Goal: Transaction & Acquisition: Purchase product/service

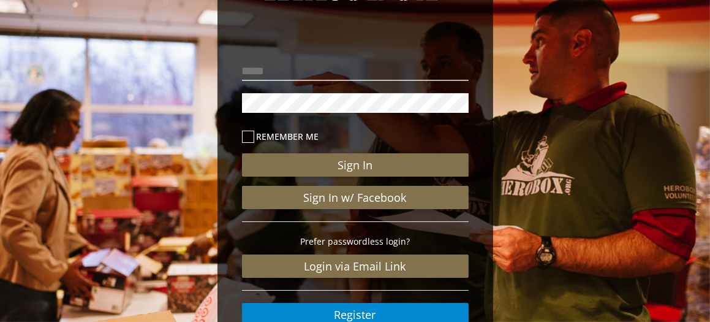
scroll to position [123, 0]
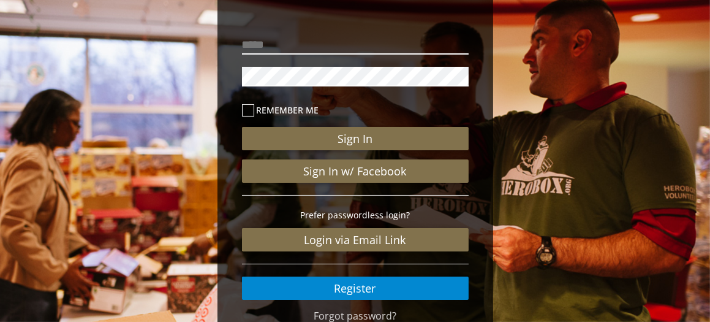
click at [316, 40] on input "email" at bounding box center [355, 45] width 227 height 20
type input "**********"
click at [248, 110] on icon at bounding box center [248, 110] width 12 height 12
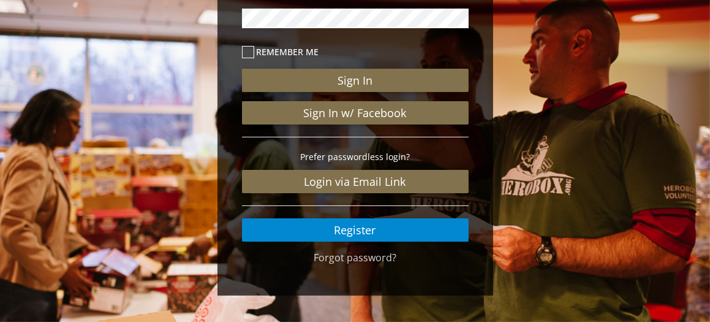
scroll to position [184, 0]
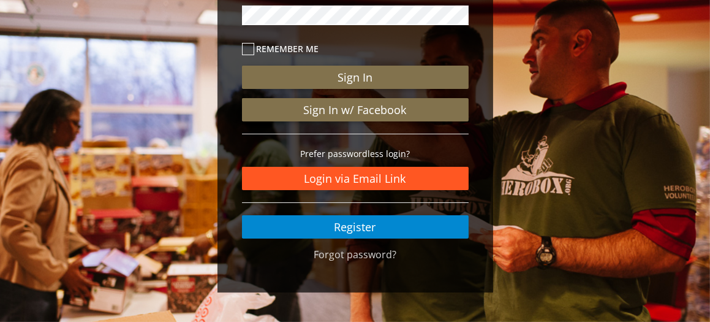
click at [378, 173] on link "Login via Email Link" at bounding box center [355, 178] width 227 height 23
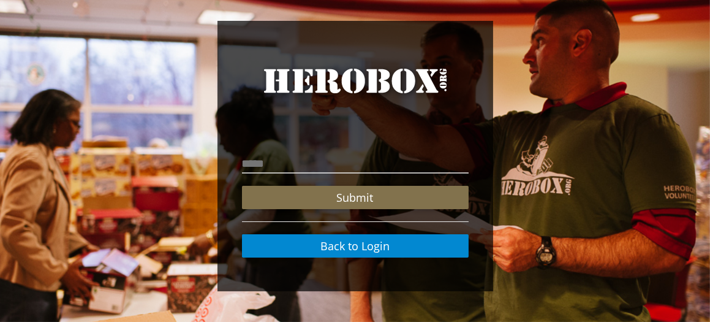
scroll to position [3, 0]
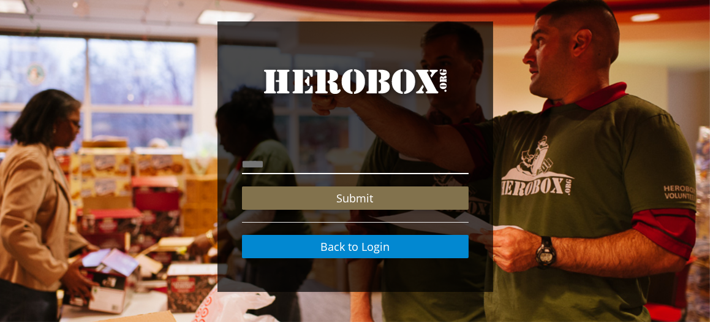
click at [323, 167] on input "email" at bounding box center [355, 164] width 227 height 20
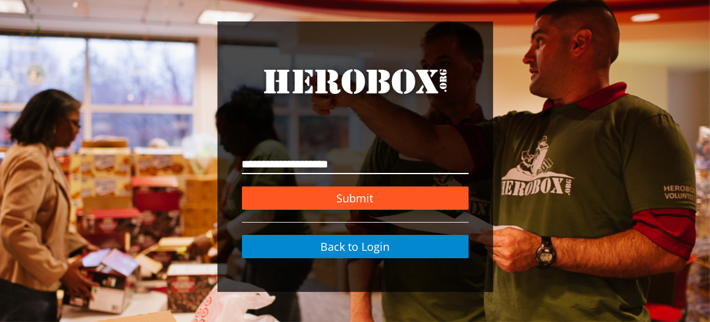
type input "**********"
click at [371, 198] on button "Submit" at bounding box center [355, 197] width 227 height 23
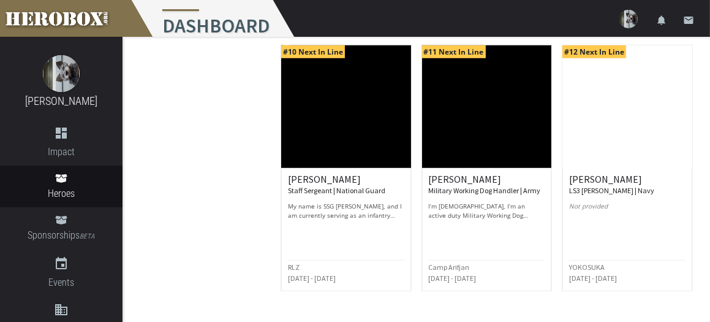
scroll to position [1016, 0]
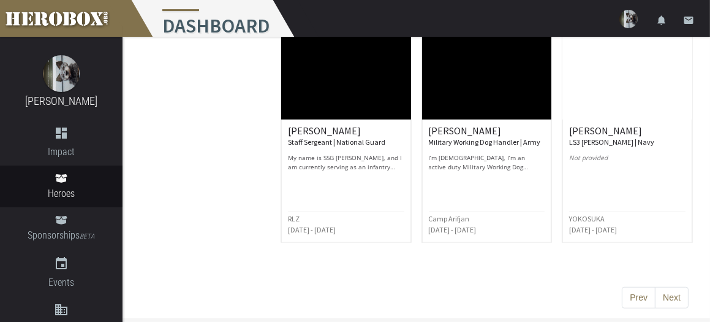
click at [678, 292] on button "Next" at bounding box center [672, 298] width 34 height 22
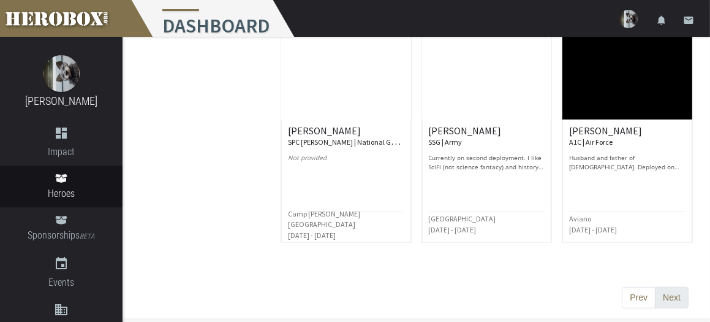
click at [672, 291] on button "Next" at bounding box center [672, 298] width 34 height 22
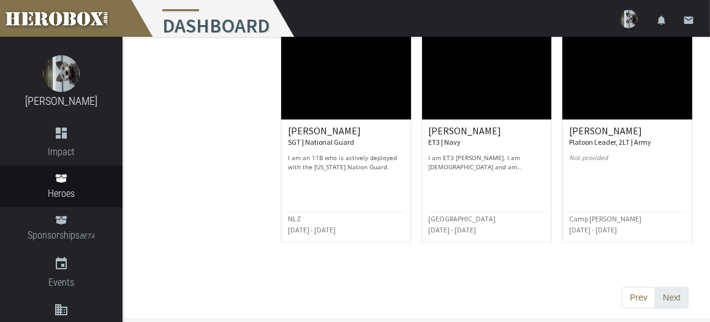
click at [677, 289] on button "Next" at bounding box center [672, 298] width 34 height 22
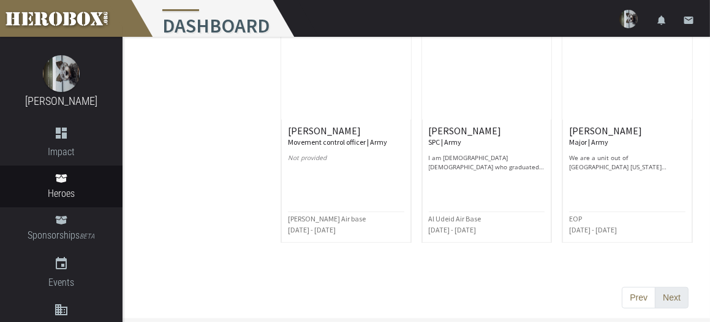
click at [662, 289] on button "Next" at bounding box center [672, 298] width 34 height 22
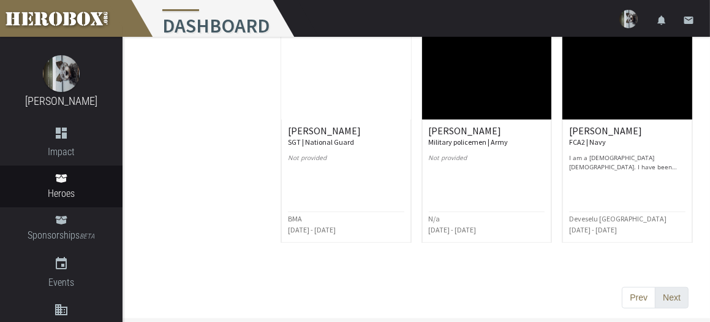
click at [674, 289] on button "Next" at bounding box center [672, 298] width 34 height 22
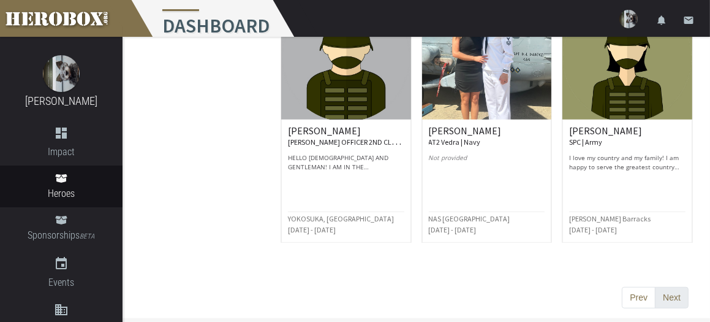
click at [672, 291] on button "Next" at bounding box center [672, 298] width 34 height 22
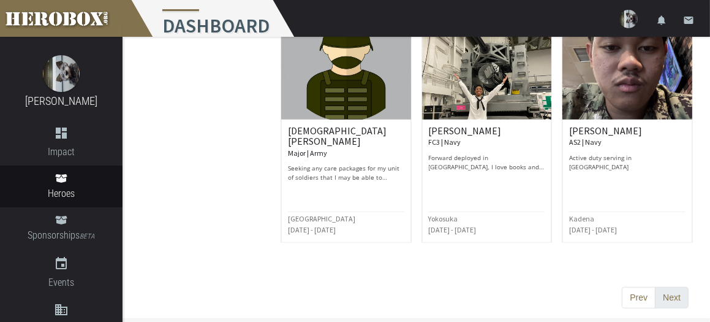
click at [674, 287] on button "Next" at bounding box center [672, 298] width 34 height 22
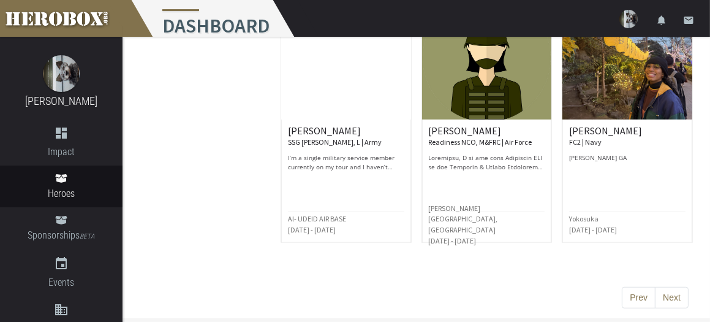
click at [673, 289] on button "Next" at bounding box center [672, 298] width 34 height 22
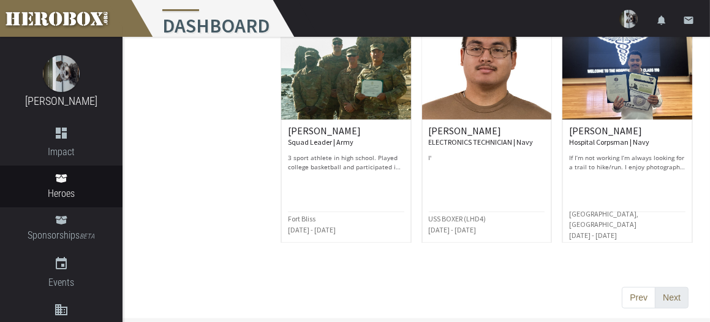
click at [667, 289] on button "Next" at bounding box center [672, 298] width 34 height 22
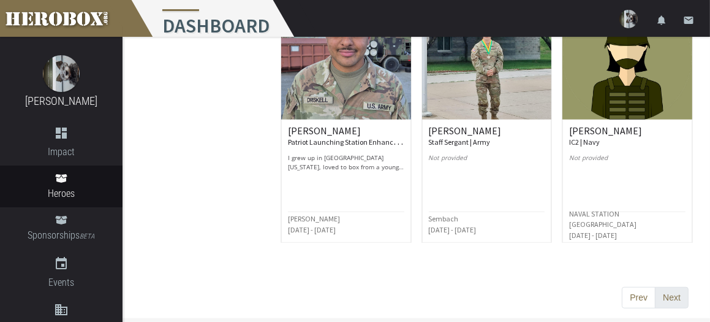
click at [668, 287] on button "Next" at bounding box center [672, 298] width 34 height 22
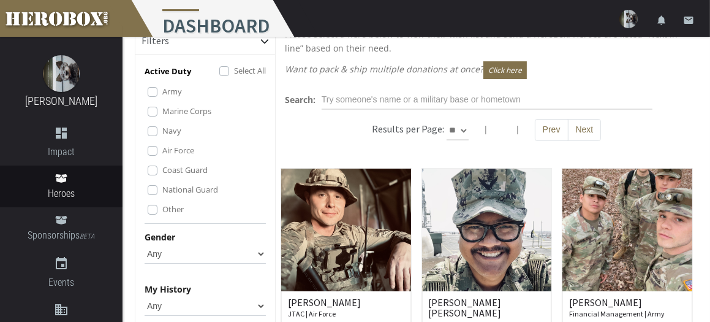
scroll to position [0, 0]
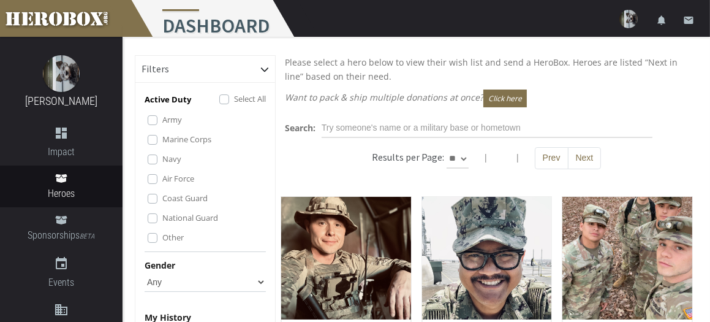
click at [162, 125] on label "Army" at bounding box center [172, 119] width 20 height 13
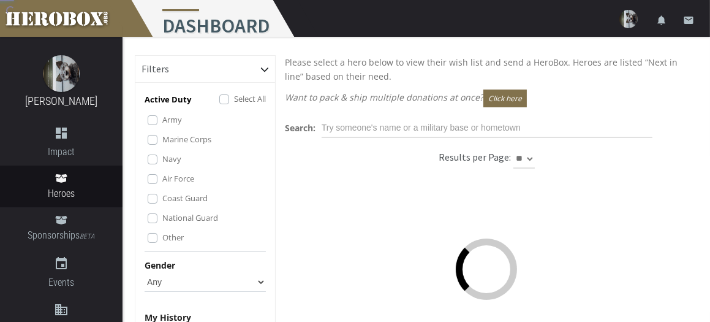
drag, startPoint x: 156, startPoint y: 148, endPoint x: 153, endPoint y: 162, distance: 14.9
click at [162, 146] on label "Marine Corps" at bounding box center [186, 138] width 49 height 13
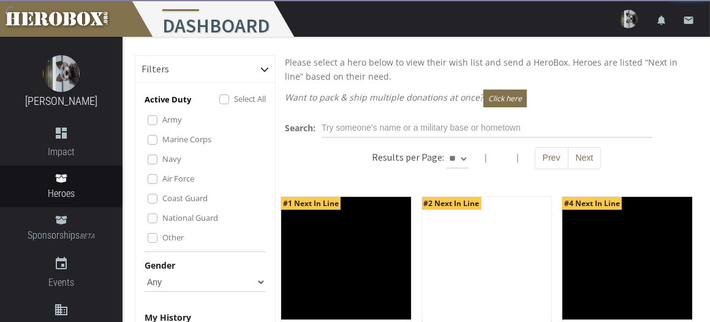
click at [162, 165] on label "Navy" at bounding box center [171, 158] width 19 height 13
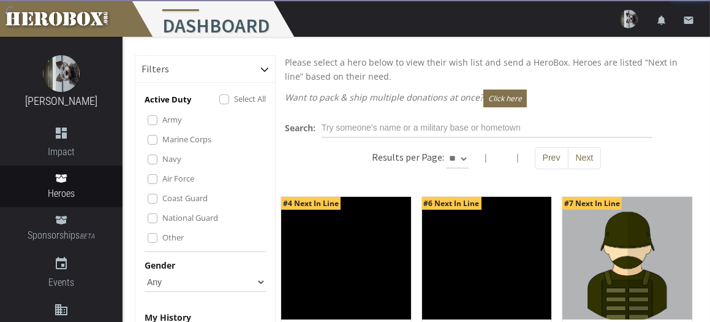
click at [162, 185] on label "Air Force" at bounding box center [178, 178] width 32 height 13
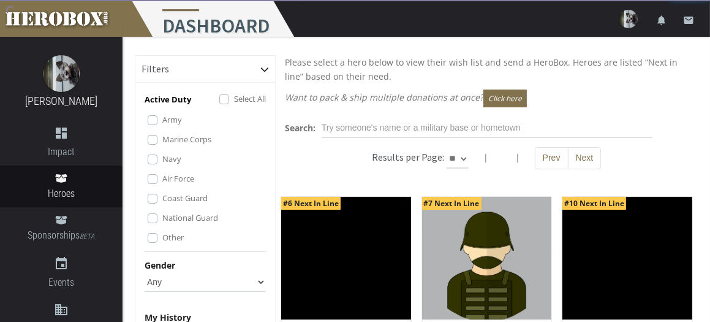
click at [162, 205] on label "Coast Guard" at bounding box center [184, 197] width 45 height 13
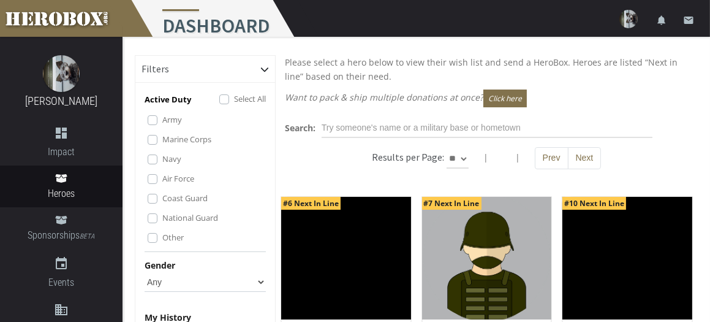
click at [162, 244] on label "Other" at bounding box center [172, 236] width 21 height 13
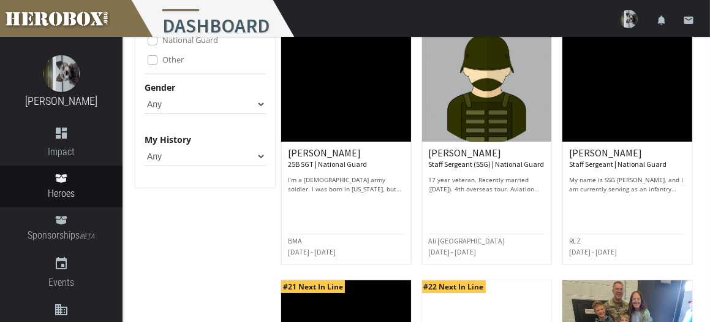
scroll to position [61, 0]
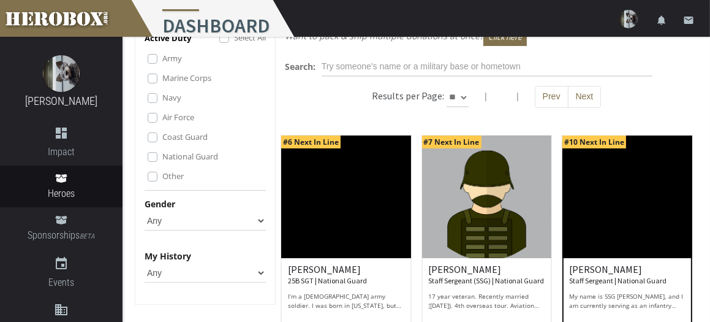
click at [629, 207] on img at bounding box center [627, 196] width 130 height 123
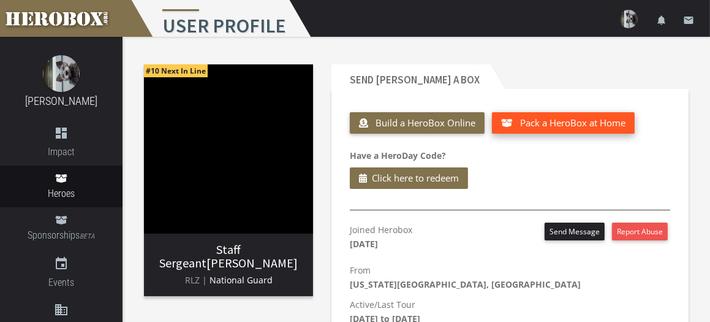
click at [581, 121] on span "Pack a HeroBox at Home" at bounding box center [572, 122] width 105 height 12
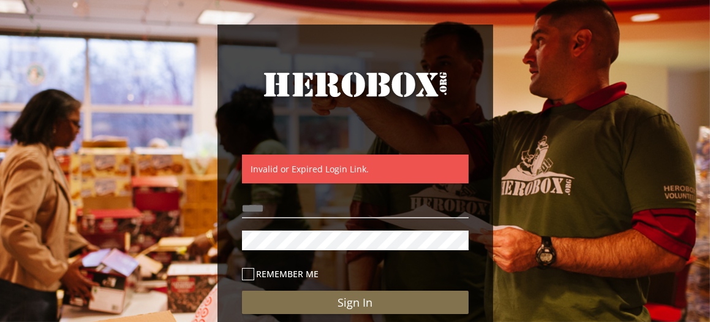
click at [391, 163] on div "Invalid or Expired Login Link." at bounding box center [355, 168] width 227 height 29
click at [301, 208] on input "email" at bounding box center [355, 209] width 227 height 20
type input "**********"
click at [249, 276] on icon at bounding box center [248, 274] width 12 height 12
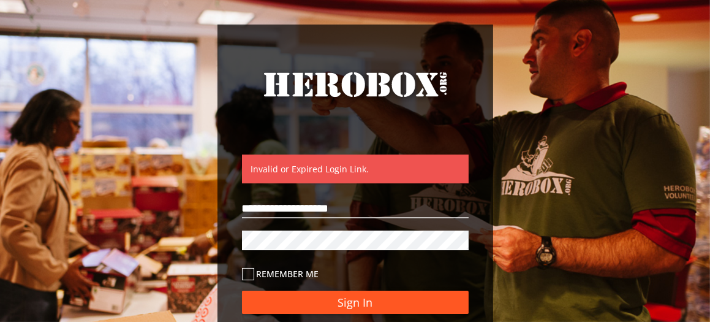
click at [293, 295] on button "Sign In" at bounding box center [355, 301] width 227 height 23
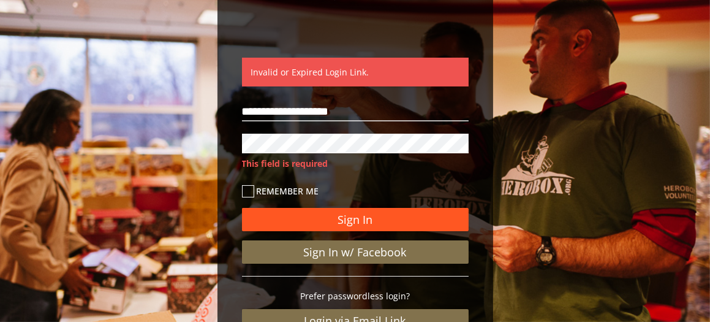
scroll to position [99, 0]
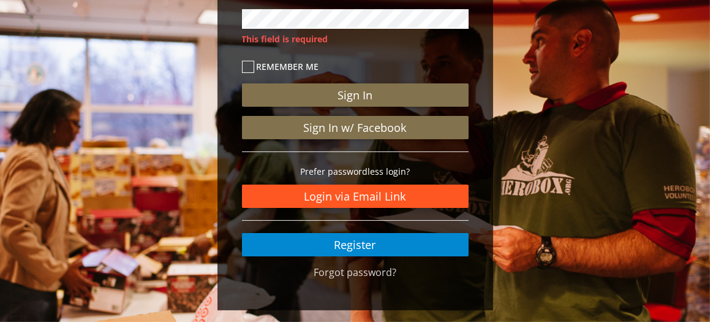
click at [352, 190] on link "Login via Email Link" at bounding box center [355, 195] width 227 height 23
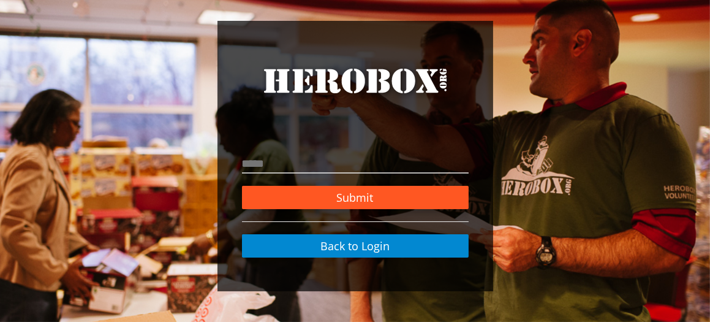
scroll to position [3, 0]
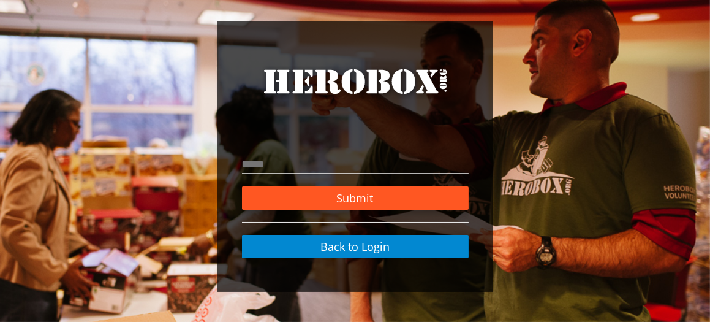
click at [349, 192] on button "Submit" at bounding box center [355, 197] width 227 height 23
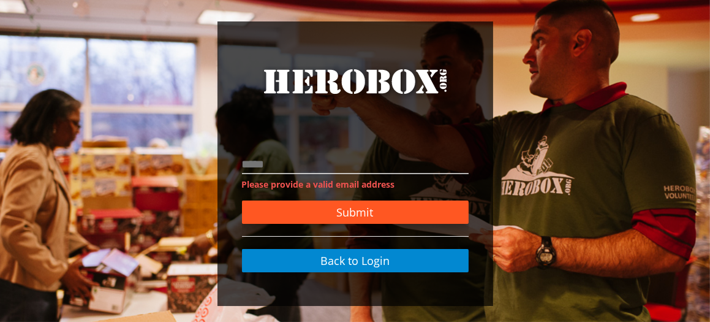
scroll to position [17, 0]
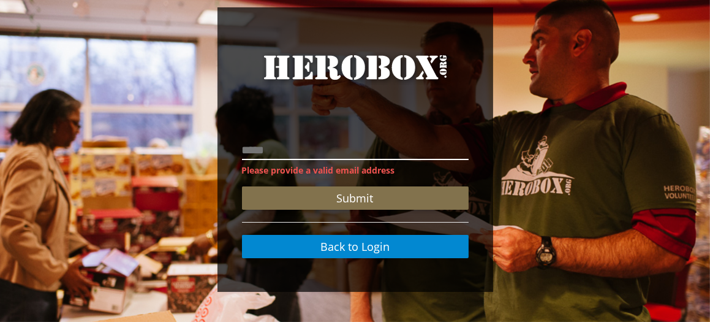
click at [307, 151] on input "email" at bounding box center [355, 150] width 227 height 20
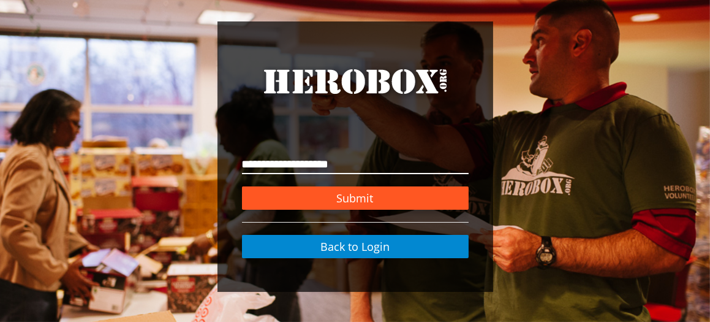
type input "**********"
click at [406, 199] on button "Submit" at bounding box center [355, 197] width 227 height 23
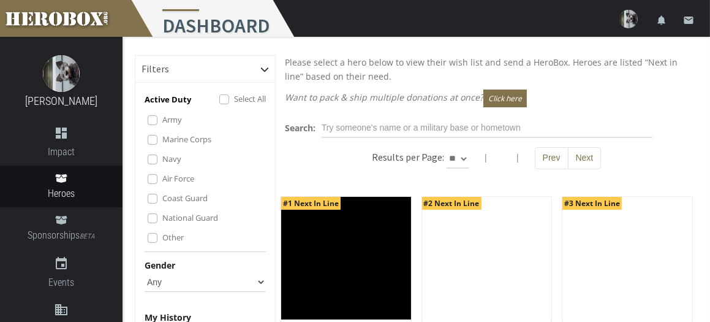
click at [162, 126] on label "Army" at bounding box center [172, 119] width 20 height 13
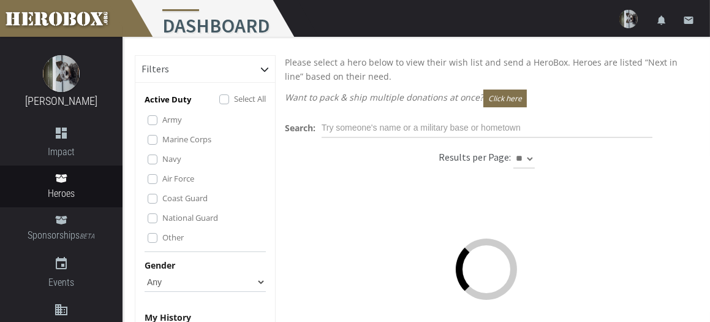
click at [162, 146] on label "Marine Corps" at bounding box center [186, 138] width 49 height 13
click at [162, 165] on label "Navy" at bounding box center [171, 158] width 19 height 13
click at [162, 185] on label "Air Force" at bounding box center [178, 178] width 32 height 13
click at [162, 205] on label "Coast Guard" at bounding box center [184, 197] width 45 height 13
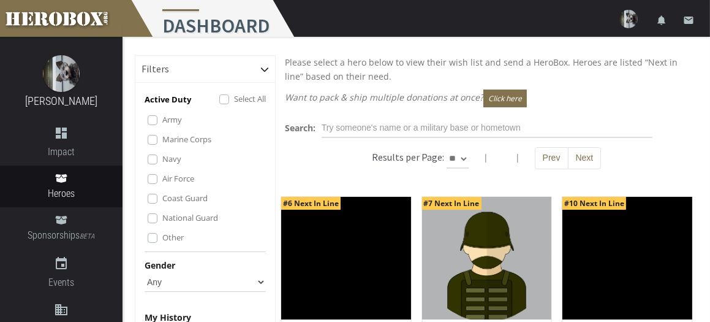
click at [162, 244] on label "Other" at bounding box center [172, 236] width 21 height 13
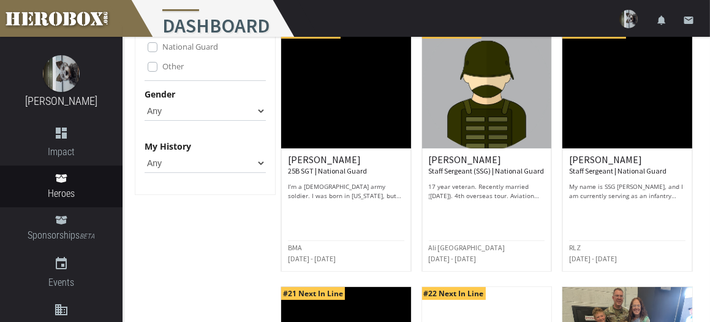
scroll to position [184, 0]
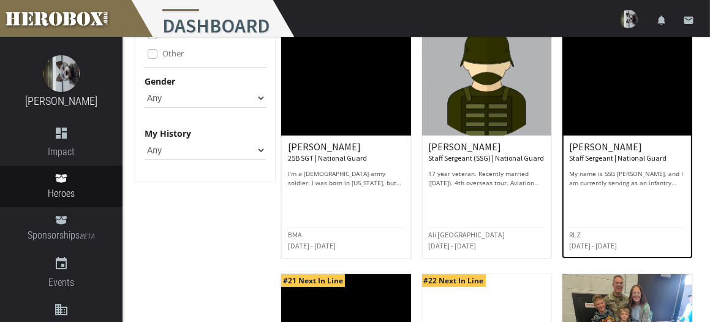
click at [641, 90] on img at bounding box center [627, 74] width 130 height 123
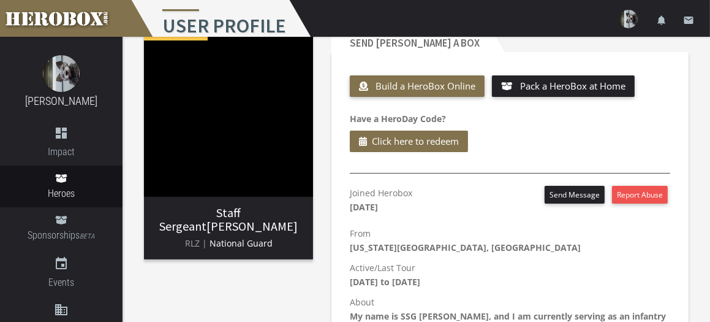
scroll to position [36, 0]
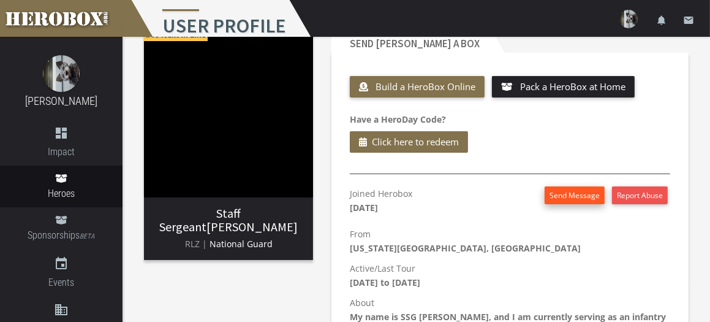
click at [579, 193] on button "Send Message" at bounding box center [575, 195] width 60 height 18
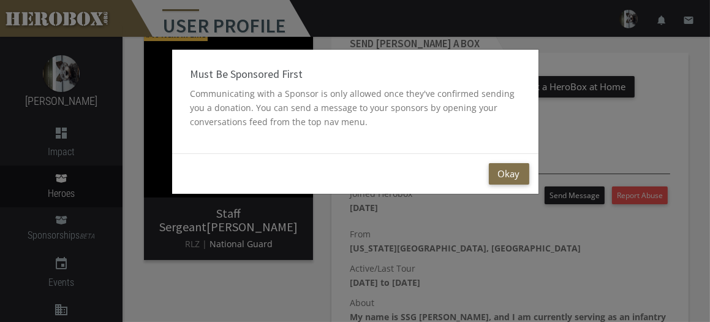
click at [568, 136] on div "Must Be Sponsored First Communicating with a Sponsor is only allowed once they'…" at bounding box center [355, 161] width 710 height 322
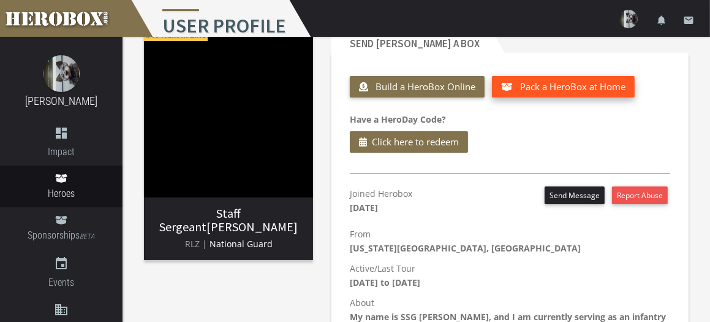
click at [581, 81] on span "Pack a HeroBox at Home" at bounding box center [572, 86] width 105 height 12
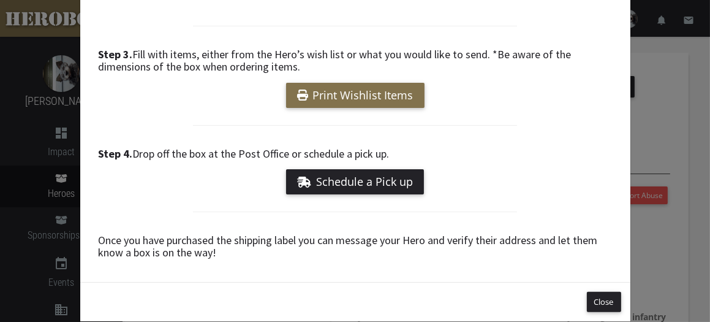
scroll to position [404, 0]
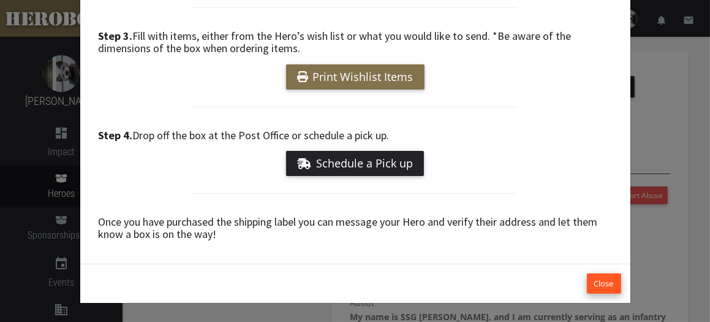
click at [588, 277] on button "Close" at bounding box center [604, 283] width 34 height 20
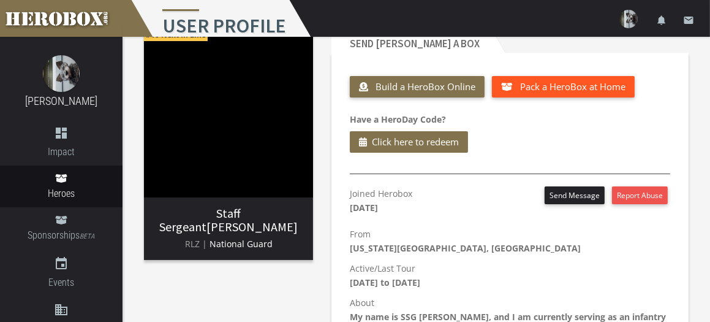
scroll to position [0, 0]
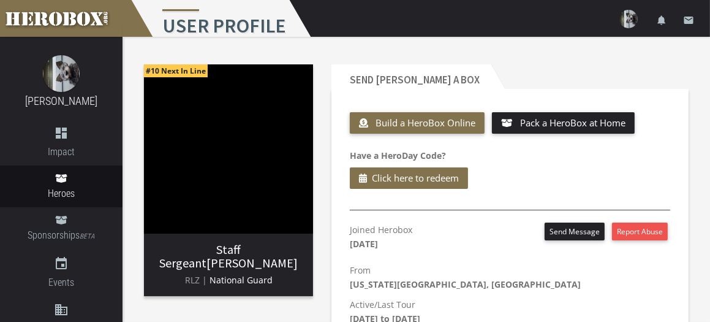
click at [392, 77] on h2 "Send [PERSON_NAME] a Box" at bounding box center [410, 76] width 159 height 25
click at [349, 77] on h2 "Send [PERSON_NAME] a Box" at bounding box center [410, 76] width 159 height 25
click at [346, 79] on h2 "Send [PERSON_NAME] a Box" at bounding box center [410, 76] width 159 height 25
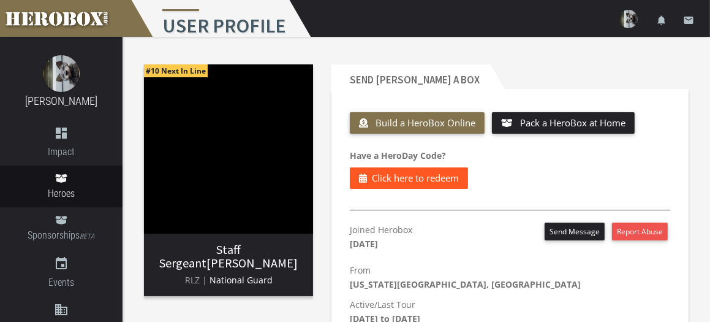
click at [430, 178] on span "Click here to redeem" at bounding box center [415, 177] width 87 height 15
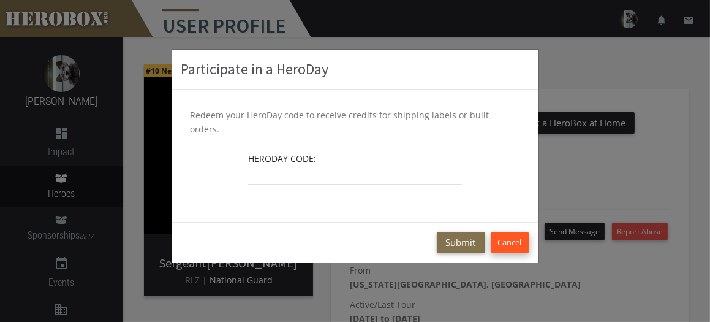
click at [502, 232] on button "Cancel" at bounding box center [510, 242] width 39 height 20
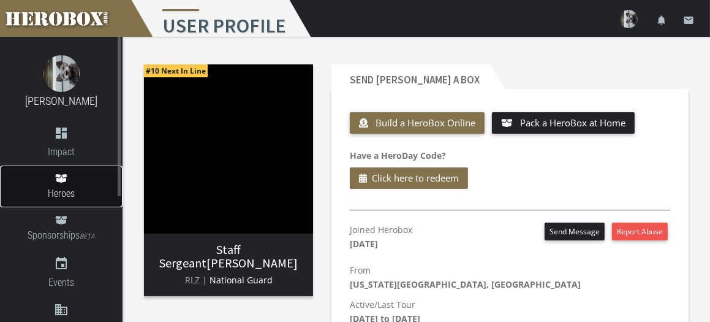
click at [64, 189] on span "Heroes" at bounding box center [61, 193] width 123 height 15
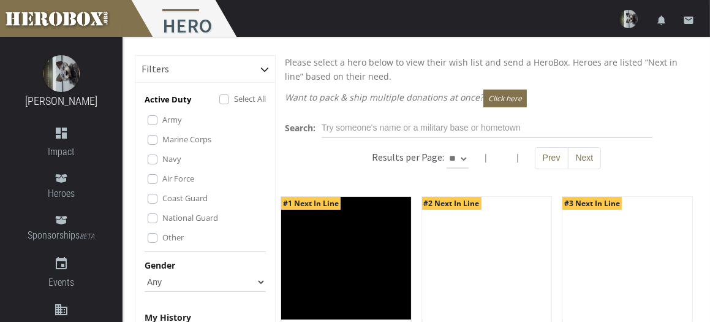
click at [162, 244] on label "Other" at bounding box center [172, 236] width 21 height 13
click at [162, 205] on label "Coast Guard" at bounding box center [184, 197] width 45 height 13
click at [162, 185] on label "Air Force" at bounding box center [178, 178] width 32 height 13
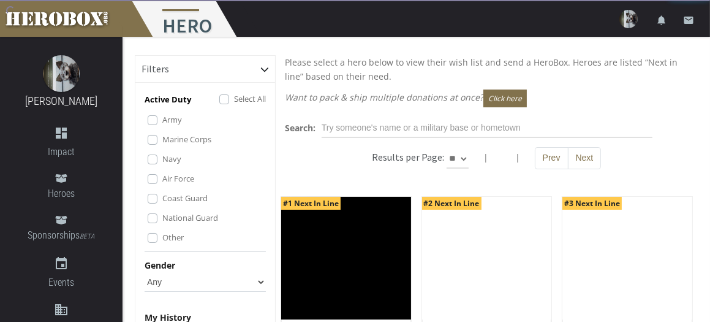
drag, startPoint x: 152, startPoint y: 168, endPoint x: 156, endPoint y: 149, distance: 20.1
click at [162, 165] on label "Navy" at bounding box center [171, 158] width 19 height 13
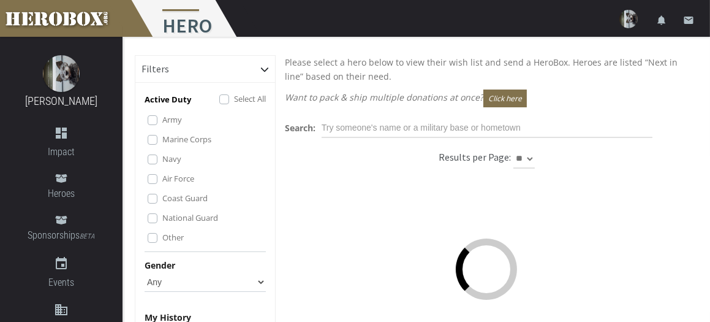
drag, startPoint x: 157, startPoint y: 151, endPoint x: 157, endPoint y: 143, distance: 8.0
click at [162, 146] on label "Marine Corps" at bounding box center [186, 138] width 49 height 13
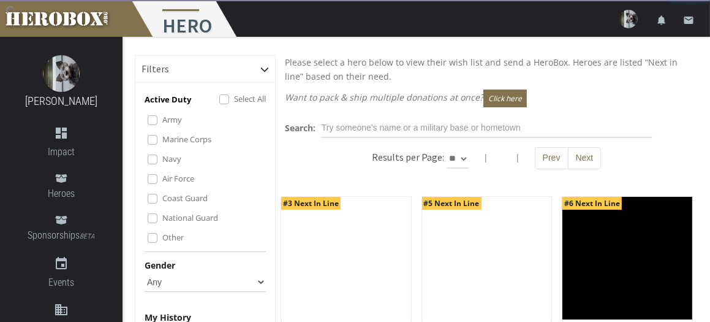
click at [162, 123] on label "Army" at bounding box center [172, 119] width 20 height 13
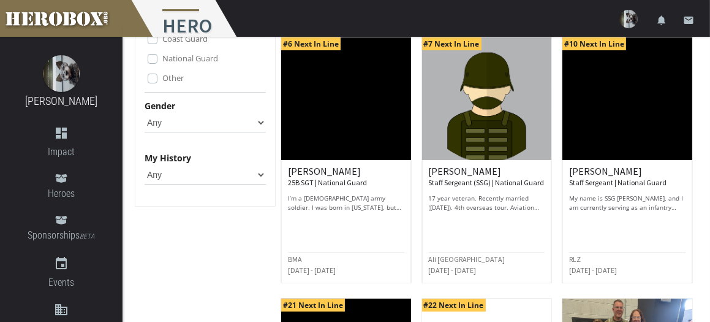
scroll to position [245, 0]
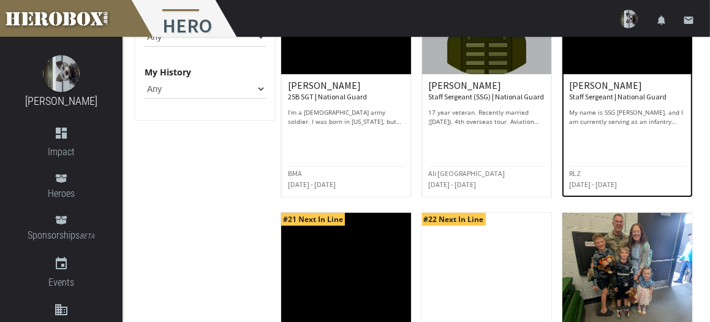
click at [581, 178] on small "RLZ" at bounding box center [575, 172] width 12 height 9
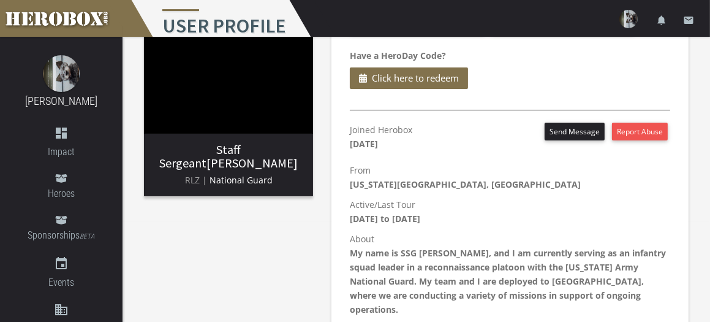
scroll to position [97, 0]
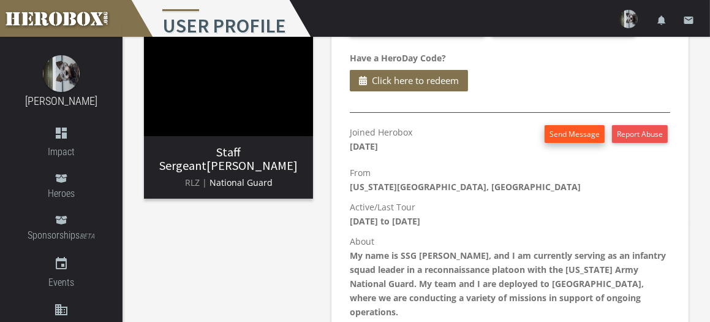
click at [578, 132] on button "Send Message" at bounding box center [575, 134] width 60 height 18
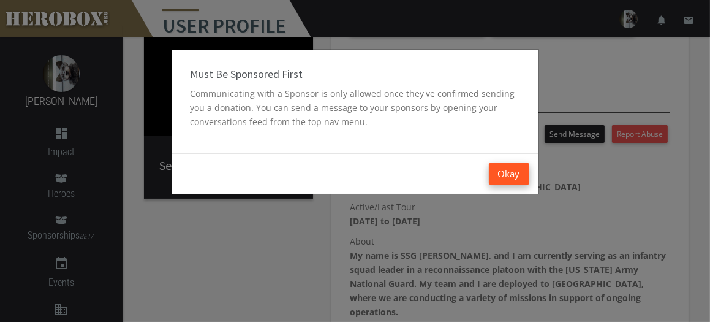
click at [512, 172] on button "Okay" at bounding box center [509, 173] width 40 height 21
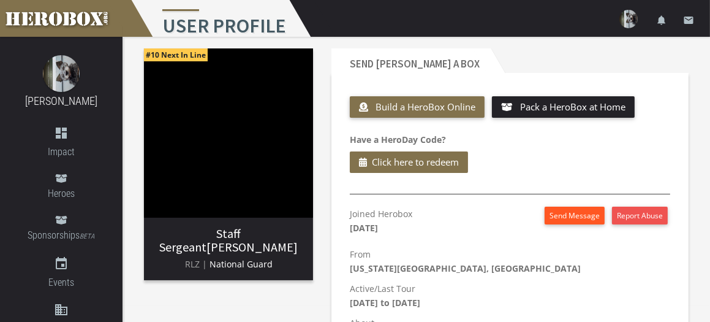
scroll to position [0, 0]
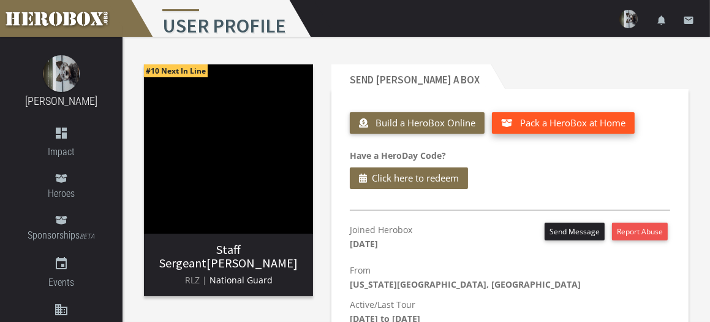
click at [562, 121] on span "Pack a HeroBox at Home" at bounding box center [572, 122] width 105 height 12
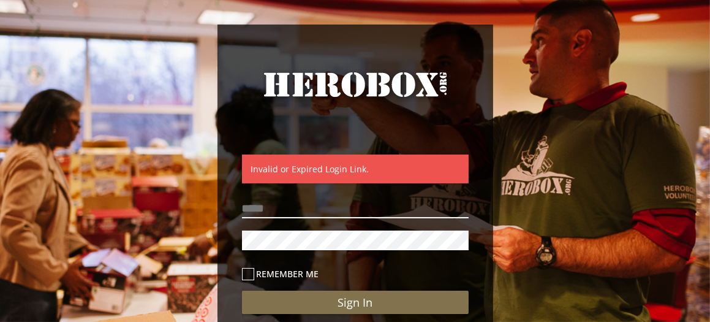
click at [334, 210] on input "email" at bounding box center [355, 209] width 227 height 20
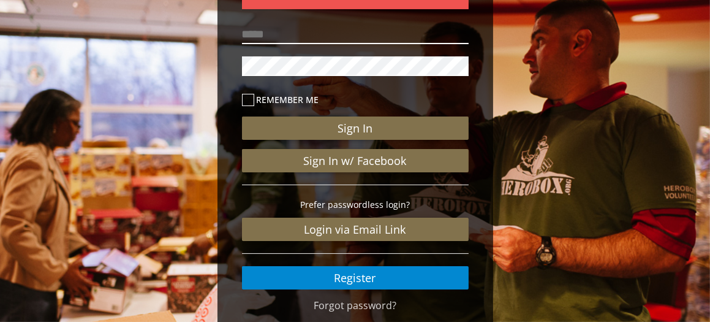
scroll to position [184, 0]
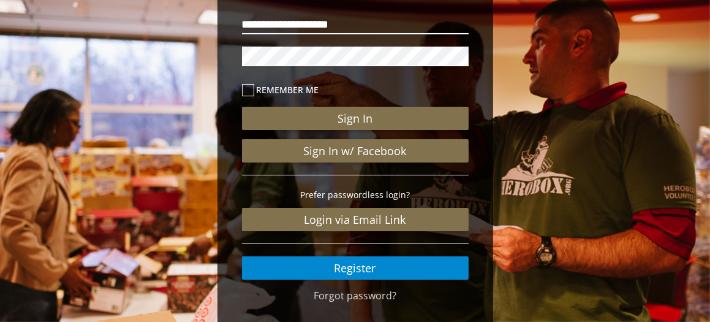
type input "**********"
click at [248, 89] on icon at bounding box center [248, 90] width 12 height 12
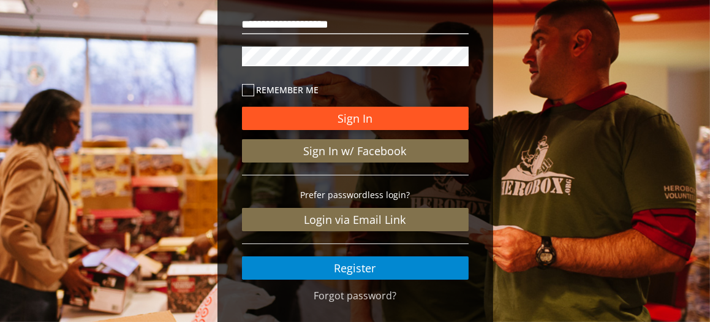
click at [416, 114] on button "Sign In" at bounding box center [355, 118] width 227 height 23
click at [350, 115] on button "Sign In" at bounding box center [355, 118] width 227 height 23
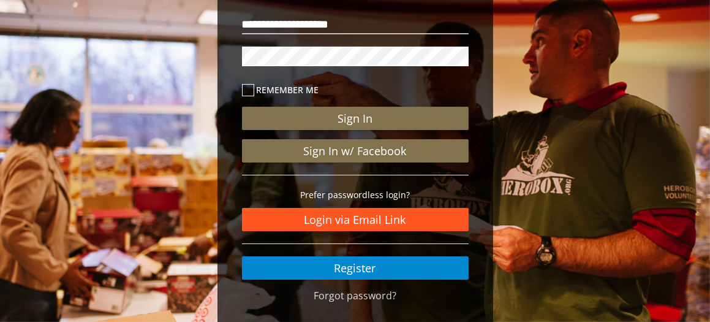
click at [358, 214] on link "Login via Email Link" at bounding box center [355, 219] width 227 height 23
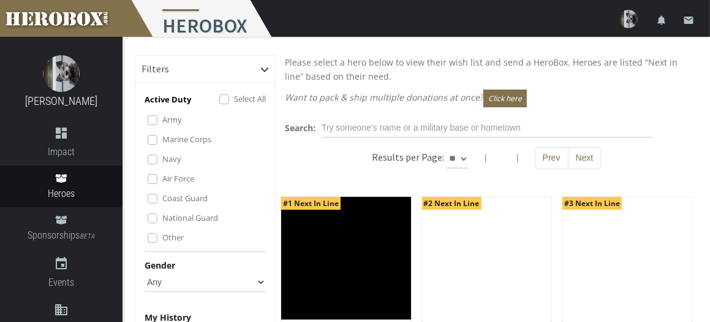
click at [162, 124] on label "Army" at bounding box center [172, 119] width 20 height 13
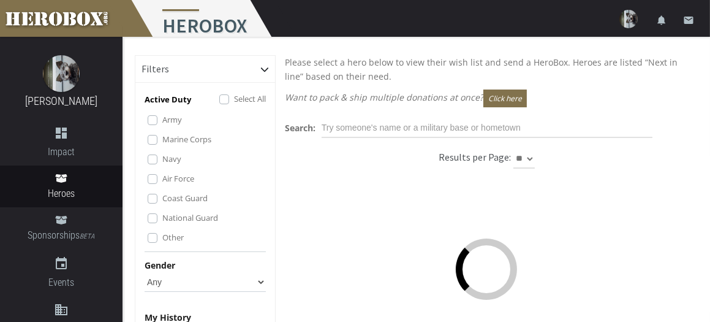
click at [162, 146] on label "Marine Corps" at bounding box center [186, 138] width 49 height 13
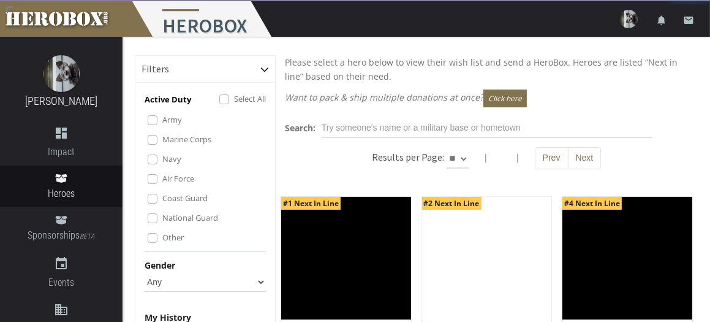
drag, startPoint x: 154, startPoint y: 172, endPoint x: 156, endPoint y: 192, distance: 20.3
click at [162, 165] on label "Navy" at bounding box center [171, 158] width 19 height 13
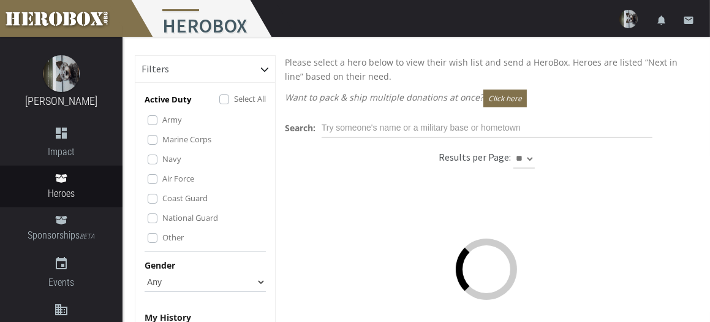
click at [162, 185] on label "Air Force" at bounding box center [178, 178] width 32 height 13
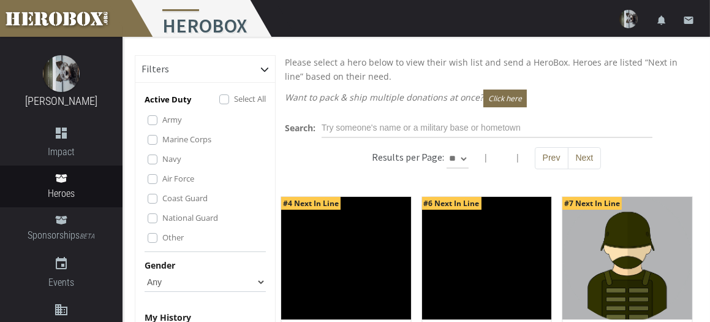
click at [162, 205] on label "Coast Guard" at bounding box center [184, 197] width 45 height 13
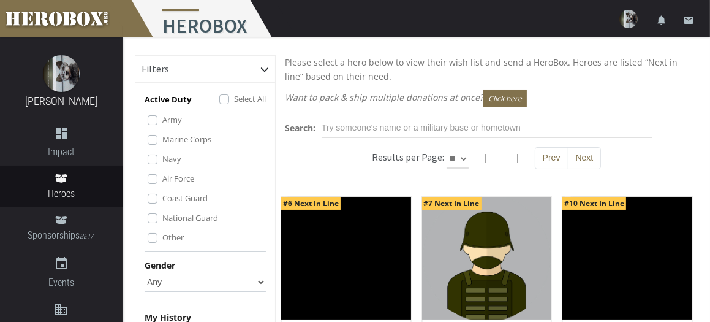
click at [162, 244] on label "Other" at bounding box center [172, 236] width 21 height 13
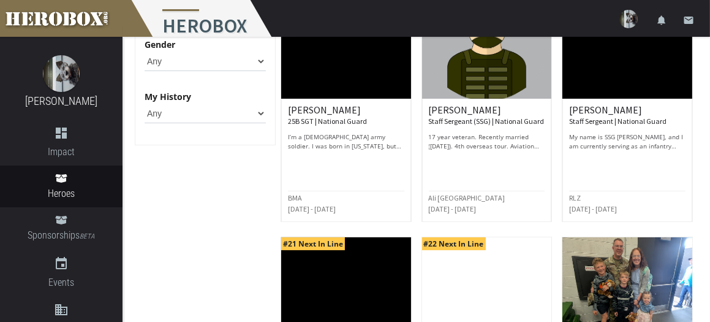
scroll to position [184, 0]
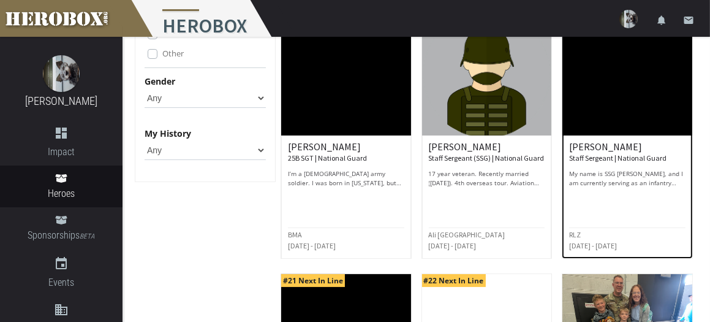
click at [622, 81] on img at bounding box center [627, 74] width 130 height 123
